Goal: Information Seeking & Learning: Understand process/instructions

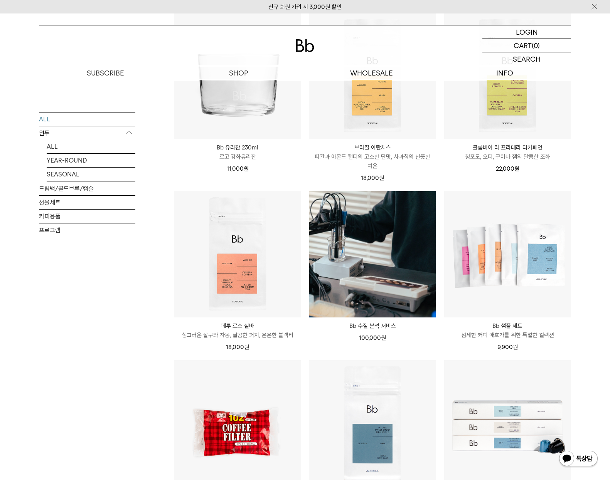
scroll to position [449, 0]
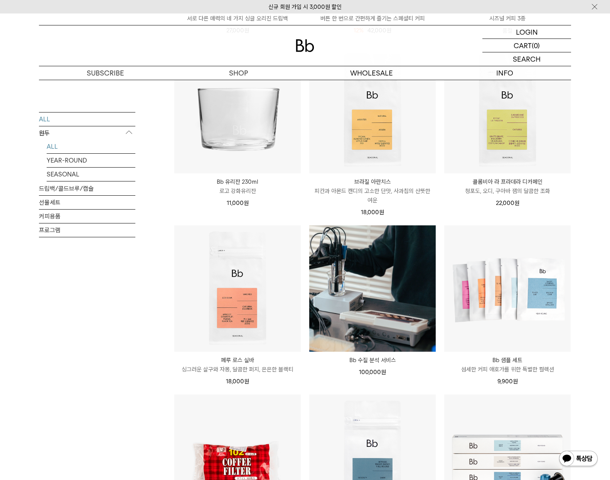
click at [49, 150] on link "ALL" at bounding box center [91, 146] width 89 height 13
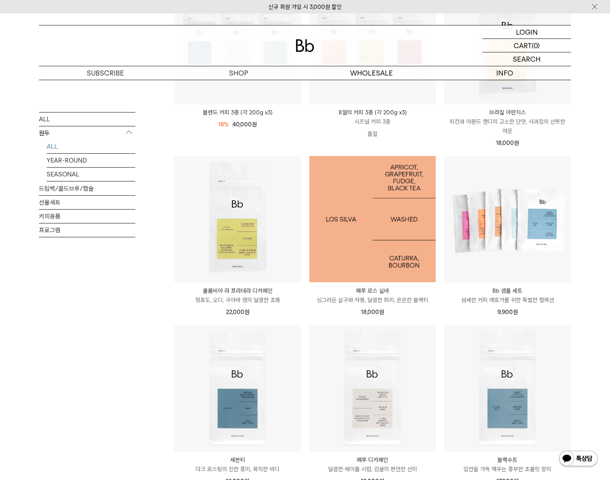
scroll to position [319, 0]
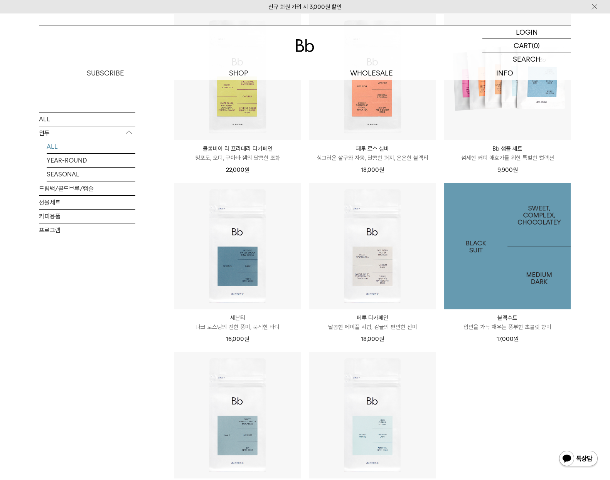
click at [474, 265] on img at bounding box center [507, 246] width 126 height 126
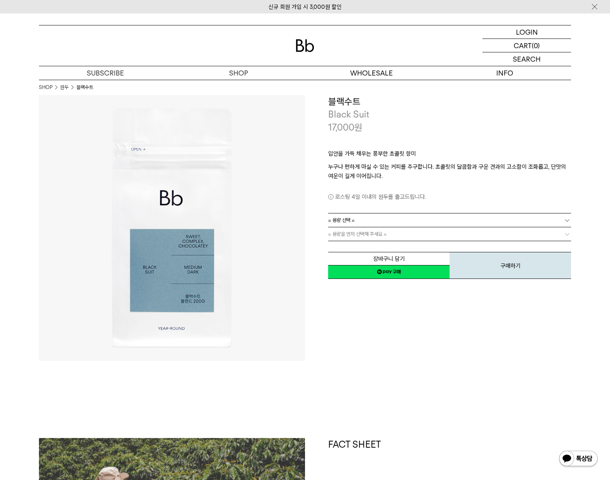
click at [396, 222] on link "= 용량 선택 =" at bounding box center [449, 220] width 243 height 13
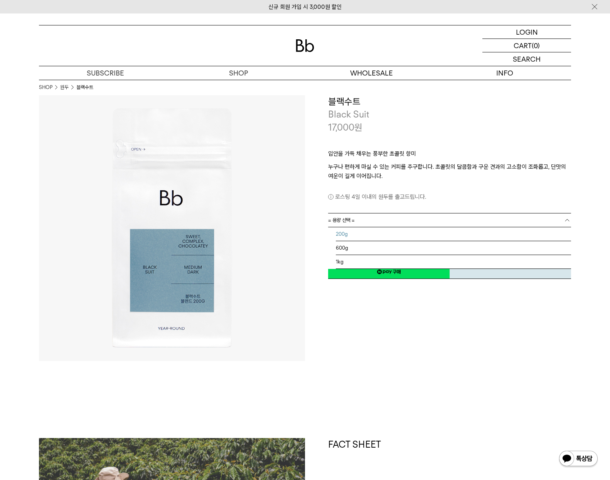
click at [387, 229] on li "200g" at bounding box center [453, 234] width 235 height 14
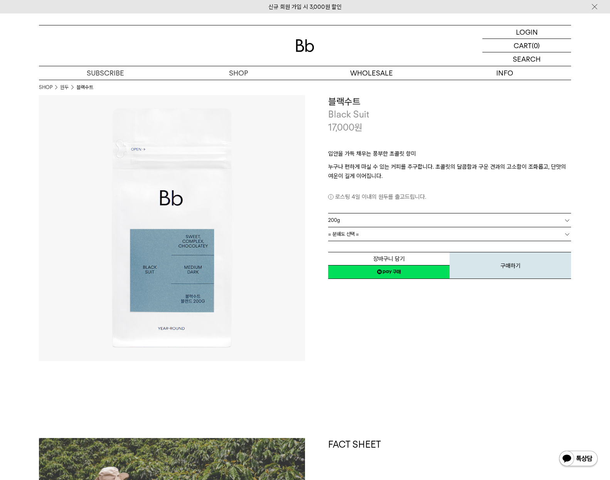
click at [384, 239] on link "= 분쇄도 선택 =" at bounding box center [449, 233] width 243 height 13
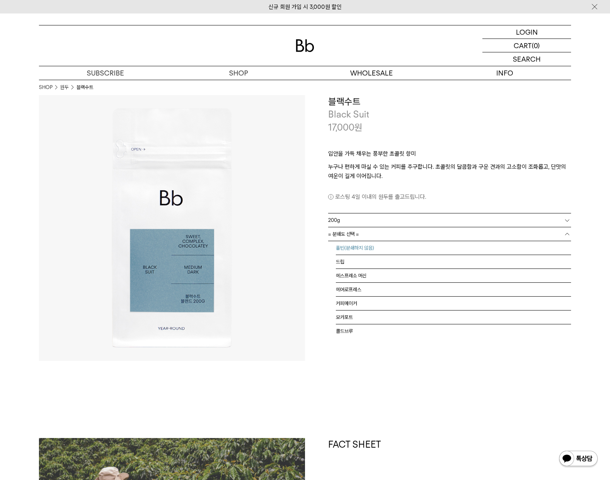
click at [383, 245] on li "홀빈(분쇄하지 않음)" at bounding box center [453, 248] width 235 height 14
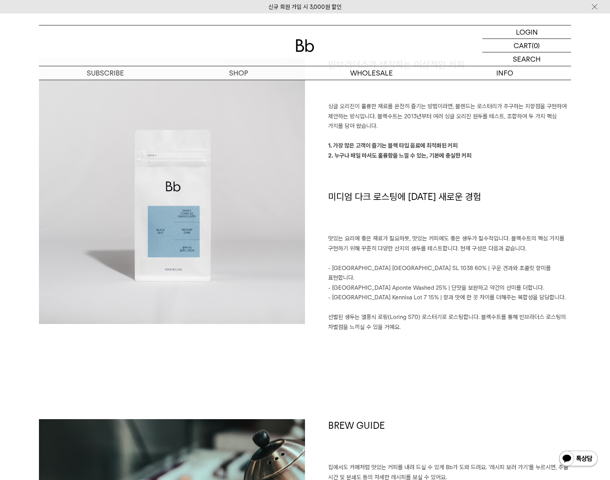
scroll to position [625, 0]
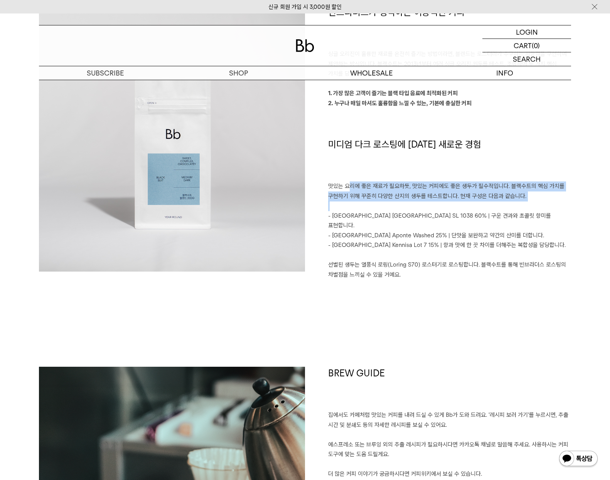
drag, startPoint x: 349, startPoint y: 180, endPoint x: 479, endPoint y: 199, distance: 132.1
click at [479, 199] on div "빈브라더스가 생각하는 이상적인 커피 싱글 오리진이 훌륭한 재료를 온전히 즐기는 방법이라면, 블렌드는 로스터리가 추구하는 지향점을 구현하여 제안…" at bounding box center [438, 148] width 266 height 284
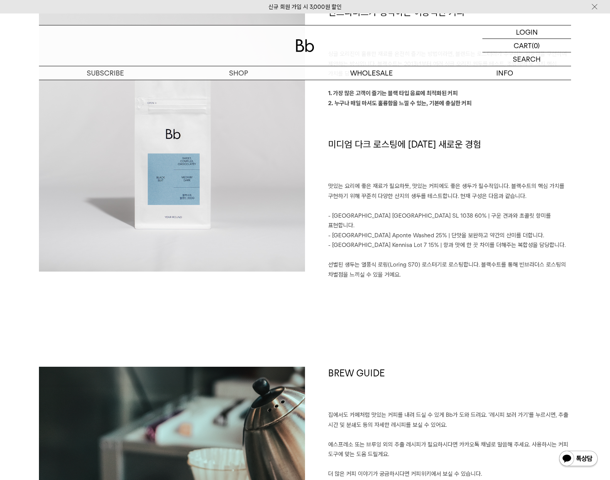
click at [480, 202] on p at bounding box center [449, 206] width 243 height 10
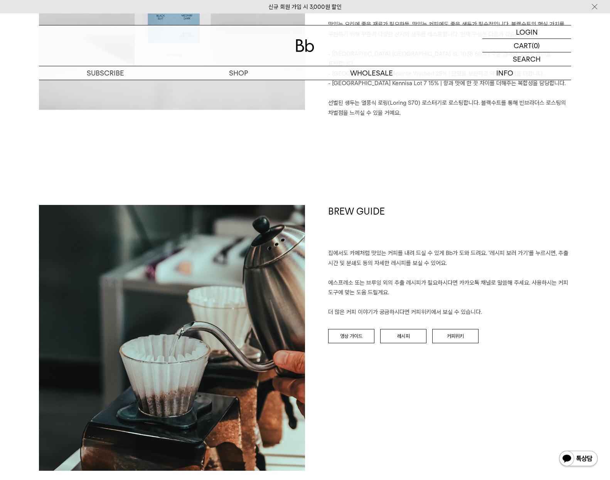
scroll to position [835, 0]
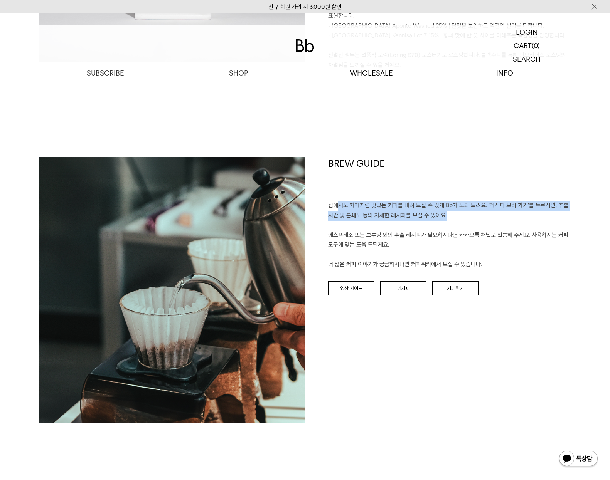
drag, startPoint x: 336, startPoint y: 194, endPoint x: 447, endPoint y: 200, distance: 112.0
click at [447, 201] on p "집에서도 카페처럼 맛있는 커피를 내려 드실 ﻿수 있게 Bb가 도와 드려요. '레시피 보러 가기'를 누르시면, 추출 시간 및 분쇄도 등의 자세한…" at bounding box center [449, 235] width 243 height 69
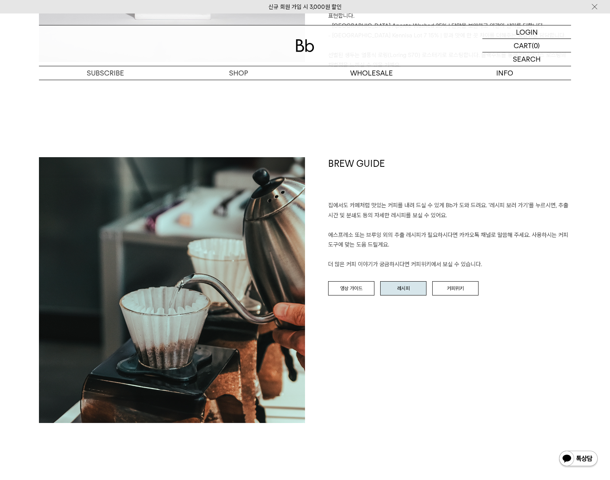
click at [399, 281] on link "레시피" at bounding box center [403, 288] width 46 height 15
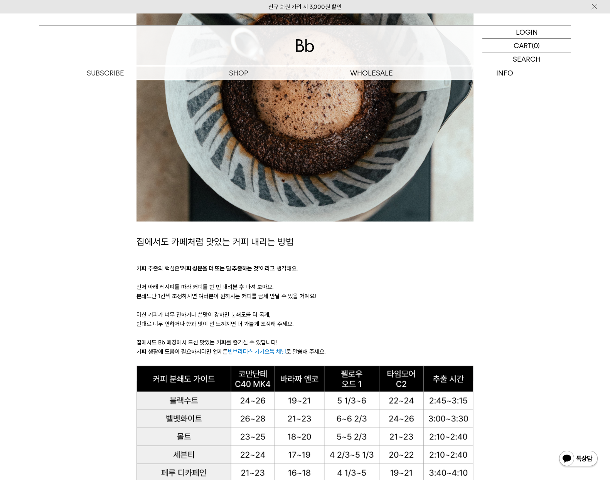
scroll to position [278, 0]
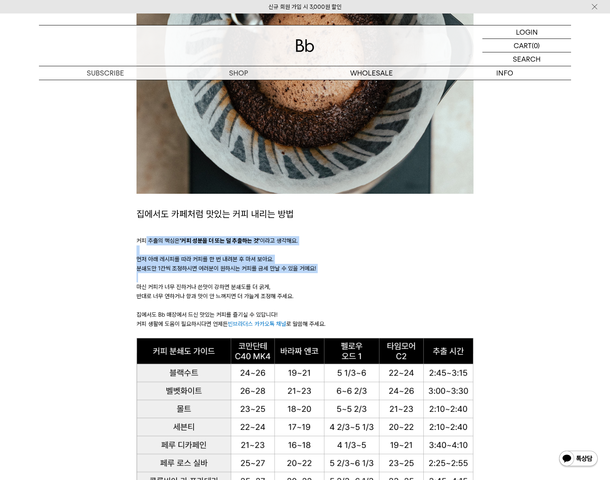
drag, startPoint x: 147, startPoint y: 237, endPoint x: 257, endPoint y: 273, distance: 115.2
click at [257, 273] on div "집에서도 카페처럼 맛있는 커피 내리는 방법 커피 추출의 핵심은 '커피 성분을 더 또는 덜 추출하는 것' 이라고 생각해요. 먼저 아래 레시피를 …" at bounding box center [304, 272] width 336 height 131
click at [257, 273] on p at bounding box center [304, 277] width 336 height 9
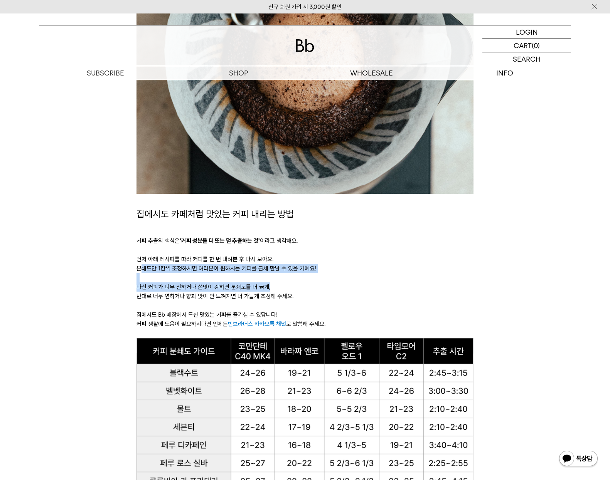
drag, startPoint x: 142, startPoint y: 267, endPoint x: 271, endPoint y: 291, distance: 130.5
click at [271, 291] on div "집에서도 카페처럼 맛있는 커피 내리는 방법 커피 추출의 핵심은 '커피 성분을 더 또는 덜 추출하는 것' 이라고 생각해요. 먼저 아래 레시피를 …" at bounding box center [304, 272] width 336 height 131
click at [271, 291] on p "마신 커피가 너무 진하거나 쓴맛이 강하면 분쇄도를 더 굵게," at bounding box center [304, 286] width 336 height 9
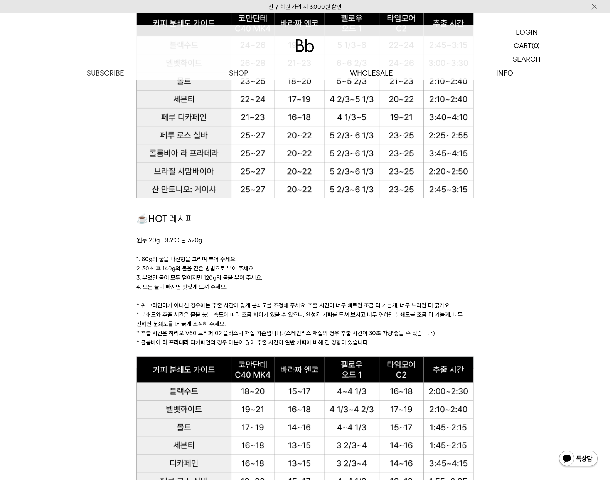
scroll to position [639, 0]
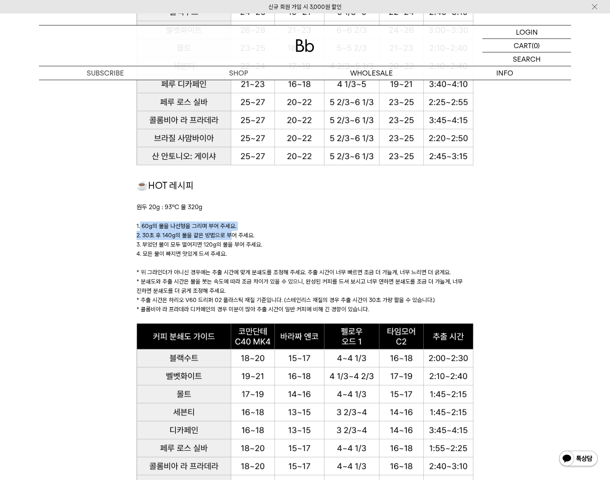
drag, startPoint x: 140, startPoint y: 228, endPoint x: 231, endPoint y: 234, distance: 91.9
click at [231, 234] on div "☕HOT 레시피 원두 20g : 93℃ 물 320g 1. 60g의 물을 나선형을 그리며 부어 주세요. 2. 30초 후 140g의 물을 같은 방…" at bounding box center [304, 250] width 336 height 145
click at [231, 234] on p "2. 30초 후 140g의 물을 같은 방법으로 부어 주세요." at bounding box center [304, 235] width 336 height 9
drag, startPoint x: 134, startPoint y: 224, endPoint x: 262, endPoint y: 234, distance: 128.3
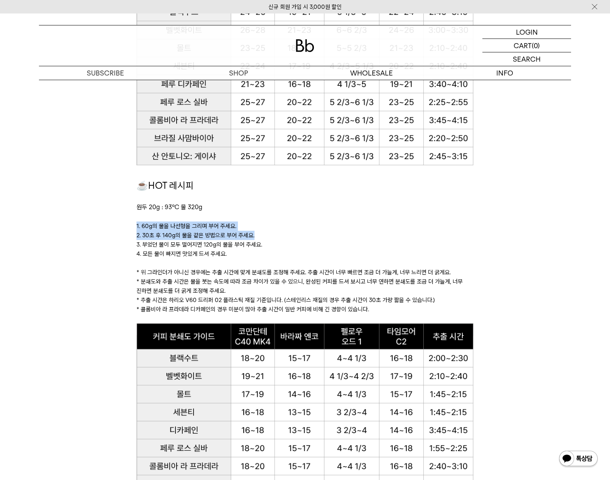
click at [262, 234] on p "2. 30초 후 140g의 물을 같은 방법으로 부어 주세요." at bounding box center [304, 235] width 336 height 9
click at [234, 271] on p "* 위 그라인더가 아니신 경우에는 추출 시간에 맞게 분쇄도를 조정해 주세요. 추출 시간이 너무 빠르면 조금 더 가늘게, 너무 느리면 더 굵게요." at bounding box center [304, 272] width 336 height 9
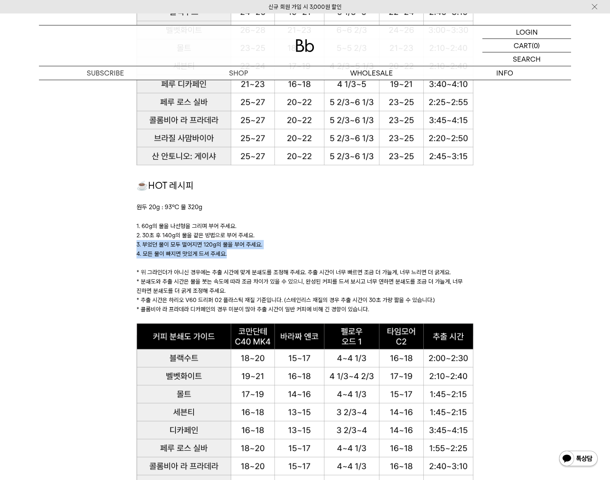
drag, startPoint x: 132, startPoint y: 240, endPoint x: 267, endPoint y: 248, distance: 135.1
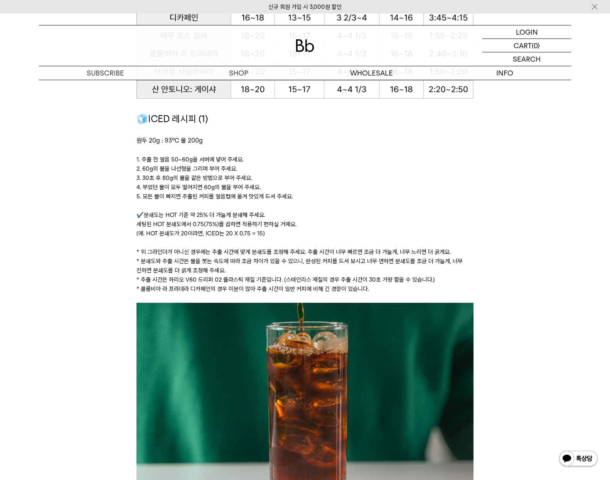
scroll to position [1034, 0]
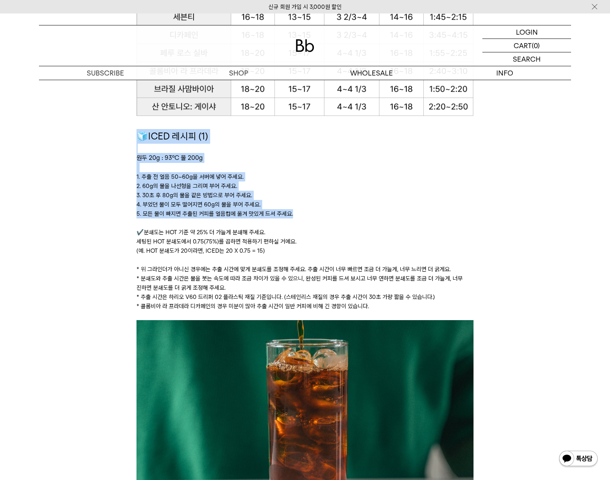
drag, startPoint x: 135, startPoint y: 135, endPoint x: 291, endPoint y: 211, distance: 173.9
click at [291, 211] on div "집에서도 카페처럼 맛있는 커피 내리는 방법 커피 추출의 핵심은 '커피 성분을 더 또는 덜 추출하는 것' 이라고 생각해요. 먼저 아래 레시피를 …" at bounding box center [305, 459] width 344 height 2583
click at [291, 211] on p "5. 모든 물이 빠지면 추출된 커피를 얼음컵에 옮겨 맛있게 드셔 주세요." at bounding box center [304, 213] width 336 height 9
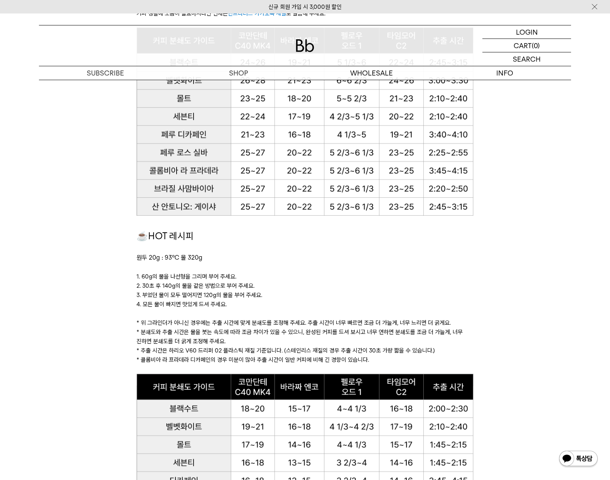
scroll to position [591, 0]
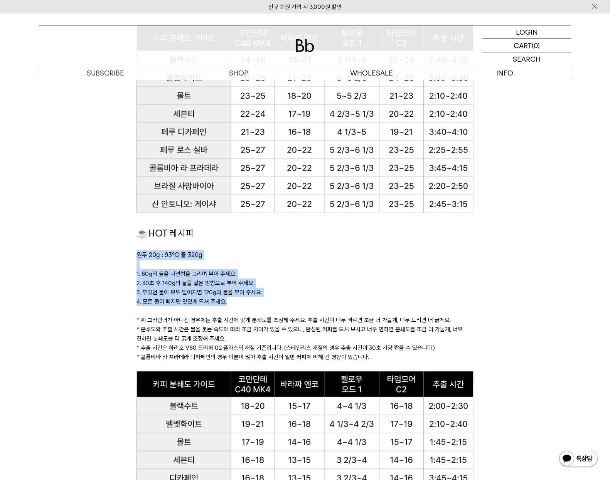
drag, startPoint x: 136, startPoint y: 256, endPoint x: 282, endPoint y: 298, distance: 151.6
click at [282, 298] on div "☕HOT 레시피 원두 20g : 93℃ 물 320g 1. 60g의 물을 나선형을 그리며 부어 주세요. 2. 30초 후 140g의 물을 같은 방…" at bounding box center [304, 298] width 336 height 145
click at [282, 298] on p "4. 모든 물이 빠지면 맛있게 드셔 주세요." at bounding box center [304, 301] width 336 height 9
drag, startPoint x: 249, startPoint y: 302, endPoint x: 213, endPoint y: 276, distance: 44.8
click at [213, 276] on div "☕HOT 레시피 원두 20g : 93℃ 물 320g 1. 60g의 물을 나선형을 그리며 부어 주세요. 2. 30초 후 140g의 물을 같은 방…" at bounding box center [304, 298] width 336 height 145
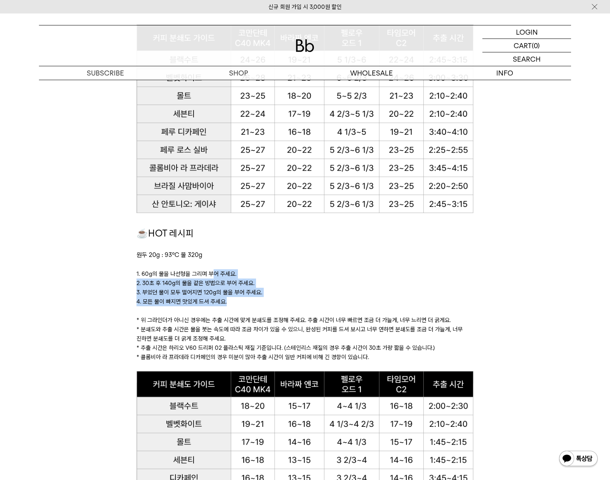
click at [213, 276] on p "1. 60g의 물을 나선형을 그리며 부어 주세요." at bounding box center [304, 273] width 336 height 9
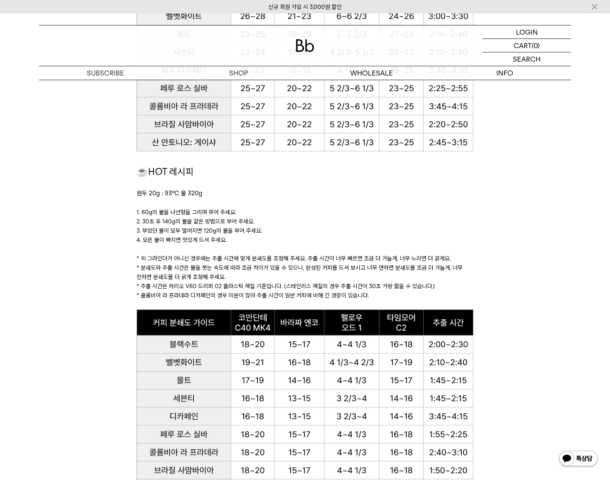
scroll to position [681, 0]
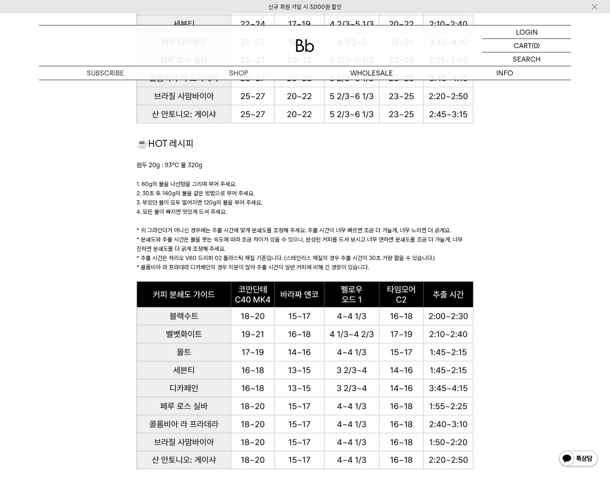
click at [385, 230] on p "* 위 그라인더가 아니신 경우에는 추출 시간에 맞게 분쇄도를 조정해 주세요. 추출 시간이 너무 빠르면 조금 더 가늘게, 너무 느리면 더 굵게요." at bounding box center [304, 230] width 336 height 9
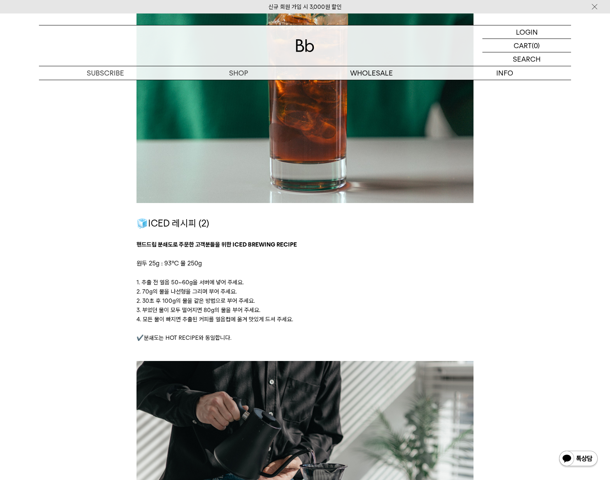
scroll to position [1376, 0]
drag, startPoint x: 156, startPoint y: 254, endPoint x: 222, endPoint y: 264, distance: 66.7
click at [222, 264] on div "🧊ICED 레시피 (2) 핸드드립 분쇄도로 주문한 고객분들을 위한 ICED BREWING RECIPE 원두 25g : 93℃ 물 250g 1.…" at bounding box center [304, 288] width 336 height 145
click at [222, 264] on p "원두 25g : 93℃ 물 250g" at bounding box center [304, 263] width 336 height 10
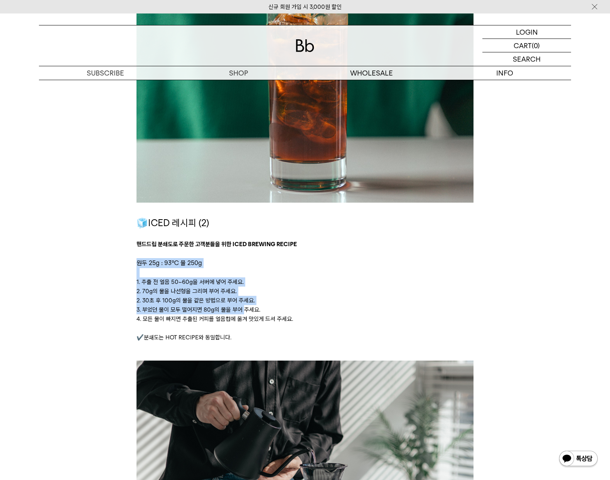
drag, startPoint x: 136, startPoint y: 265, endPoint x: 242, endPoint y: 312, distance: 116.3
click at [242, 312] on div "집에서도 카페처럼 맛있는 커피 내리는 방법 커피 추출의 핵심은 '커피 성분을 더 또는 덜 추출하는 것' 이라고 생각해요. 먼저 아래 레시피를 …" at bounding box center [305, 117] width 344 height 2583
click at [242, 312] on p "3. 부었던 물이 모두 떨어지면 80g의 물을 부어 주세요." at bounding box center [304, 309] width 336 height 9
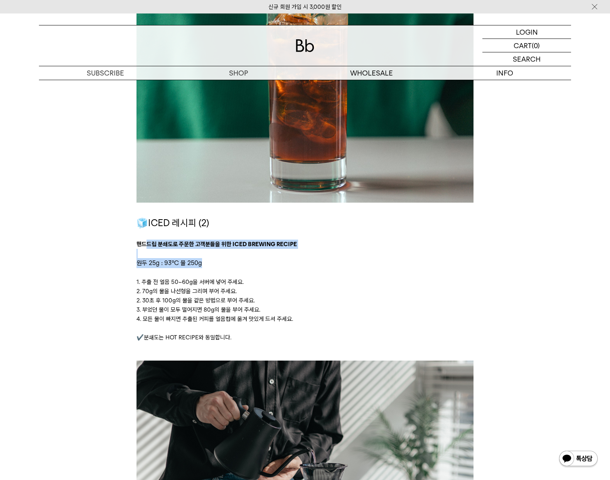
drag, startPoint x: 147, startPoint y: 244, endPoint x: 213, endPoint y: 259, distance: 67.3
click at [213, 259] on div "🧊ICED 레시피 (2) 핸드드립 분쇄도로 주문한 고객분들을 위한 ICED BREWING RECIPE 원두 25g : 93℃ 물 250g 1.…" at bounding box center [304, 288] width 336 height 145
click at [213, 259] on p "원두 25g : 93℃ 물 250g" at bounding box center [304, 263] width 336 height 10
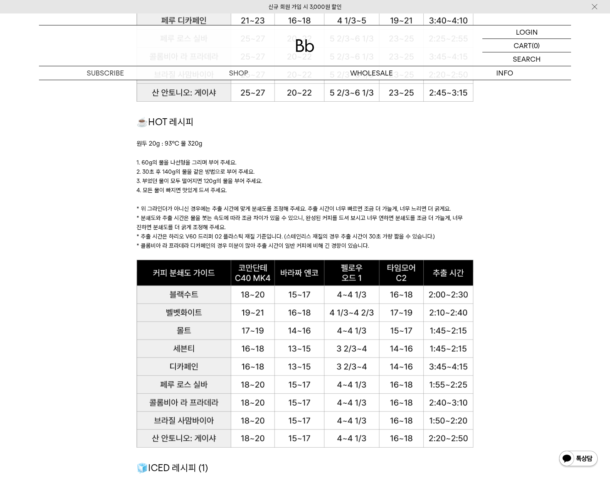
scroll to position [675, 0]
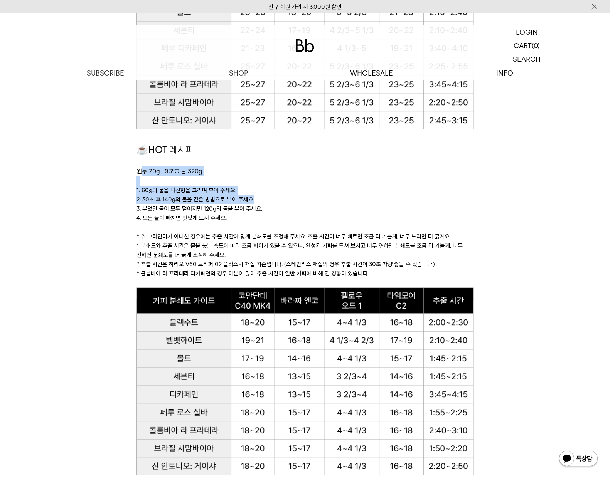
drag, startPoint x: 141, startPoint y: 169, endPoint x: 240, endPoint y: 203, distance: 104.0
click at [240, 203] on div "☕HOT 레시피 원두 20g : 93℃ 물 320g 1. 60g의 물을 나선형을 그리며 부어 주세요. 2. 30초 후 140g의 물을 같은 방…" at bounding box center [304, 215] width 336 height 145
click at [240, 203] on p "2. 30초 후 140g의 물을 같은 방법으로 부어 주세요." at bounding box center [304, 199] width 336 height 9
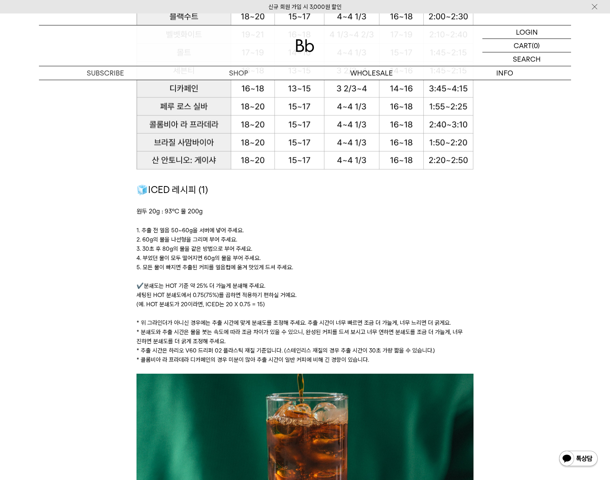
scroll to position [997, 0]
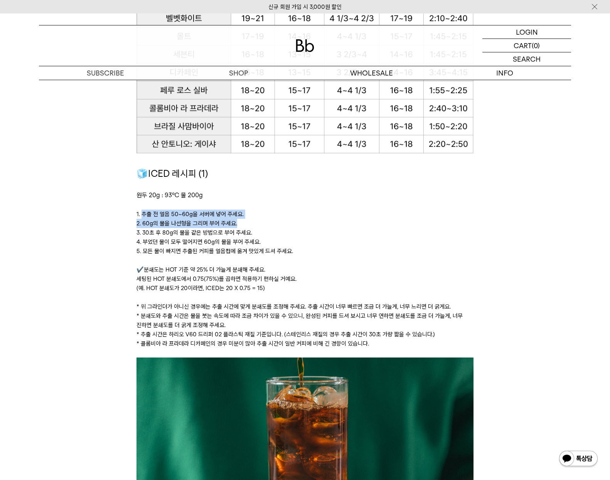
drag, startPoint x: 143, startPoint y: 211, endPoint x: 250, endPoint y: 225, distance: 108.4
click at [250, 225] on div "🧊ICED 레시피 (1) 원두 20g : 93℃ 물 200g ﻿ 1. 추출 전 얼음 50~60g을 서버에 넣어 주세요. 2. 60g의 물을 나…" at bounding box center [304, 261] width 336 height 191
click at [250, 225] on p "2. 60g의 물을 나선형을 그리며 부어 주세요." at bounding box center [304, 223] width 336 height 9
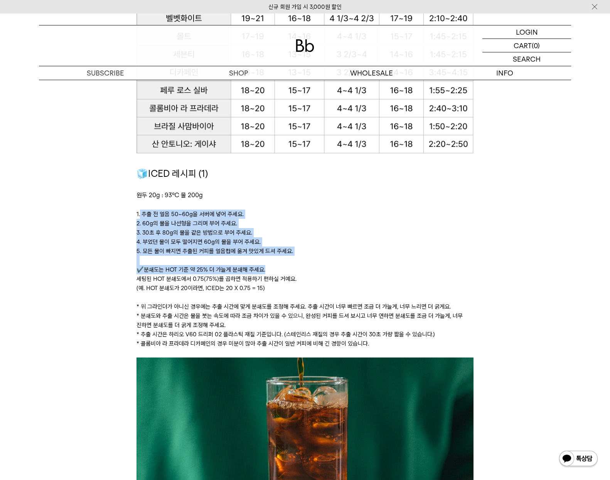
drag, startPoint x: 141, startPoint y: 215, endPoint x: 285, endPoint y: 266, distance: 152.7
click at [285, 266] on div "🧊ICED 레시피 (1) 원두 20g : 93℃ 물 200g ﻿ 1. 추출 전 얼음 50~60g을 서버에 넣어 주세요. 2. 60g의 물을 나…" at bounding box center [304, 261] width 336 height 191
click at [285, 266] on p "✔️분쇄도는 HOT 기준 약 25% 더 가늘게 분쇄해 주세요. 세팅된 HOT 분쇄도에서 0.75(75%)를 곱하면 적용하기 편하실 거예요. (…" at bounding box center [304, 279] width 336 height 28
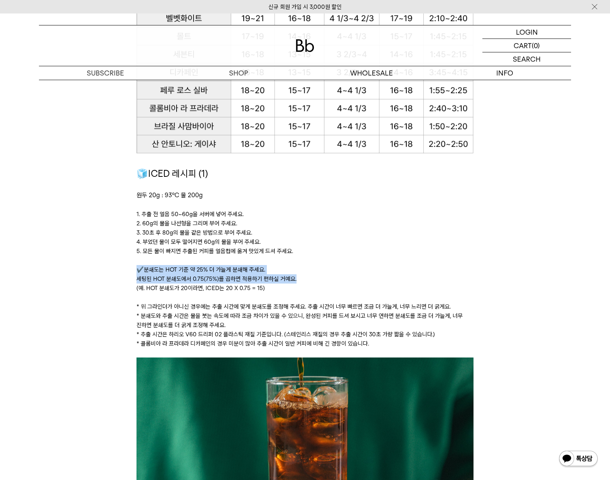
drag, startPoint x: 139, startPoint y: 267, endPoint x: 318, endPoint y: 274, distance: 178.6
click at [318, 274] on p "✔️분쇄도는 HOT 기준 약 25% 더 가늘게 분쇄해 주세요. 세팅된 HOT 분쇄도에서 0.75(75%)를 곱하면 적용하기 편하실 거예요. (…" at bounding box center [304, 279] width 336 height 28
drag, startPoint x: 134, startPoint y: 281, endPoint x: 300, endPoint y: 277, distance: 166.1
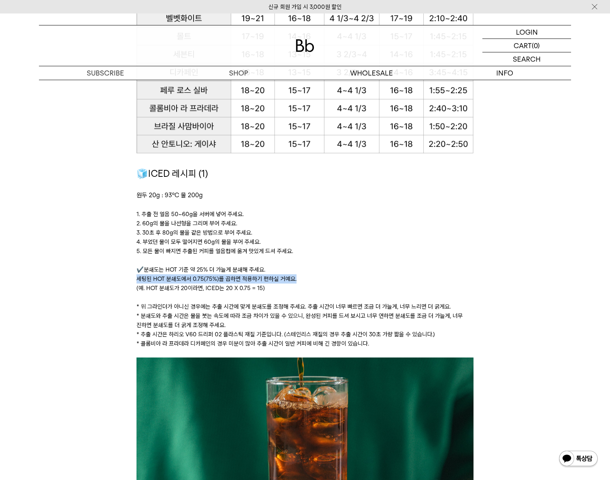
click at [300, 277] on p "✔️분쇄도는 HOT 기준 약 25% 더 가늘게 분쇄해 주세요. 세팅된 HOT 분쇄도에서 0.75(75%)를 곱하면 적용하기 편하실 거예요. (…" at bounding box center [304, 279] width 336 height 28
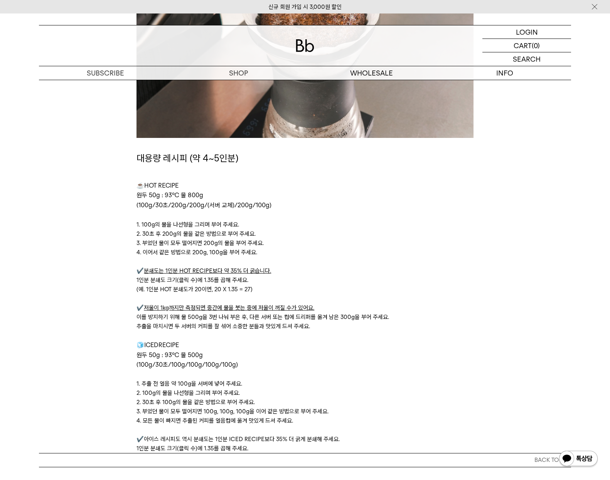
scroll to position [2447, 0]
